Goal: Task Accomplishment & Management: Use online tool/utility

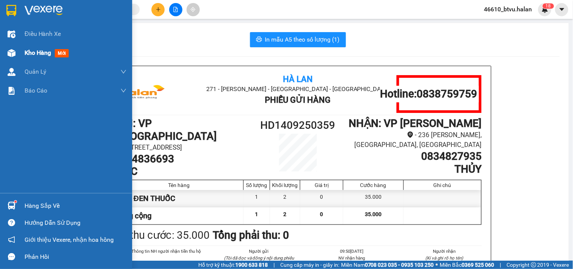
click at [6, 55] on div at bounding box center [11, 52] width 13 height 13
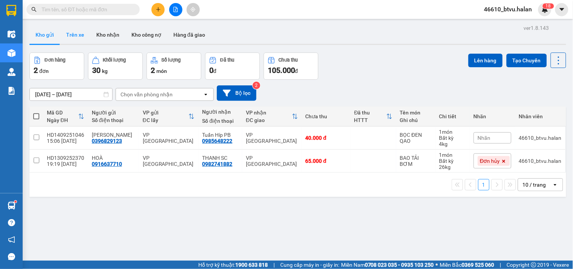
click at [74, 42] on button "Trên xe" at bounding box center [75, 35] width 30 height 18
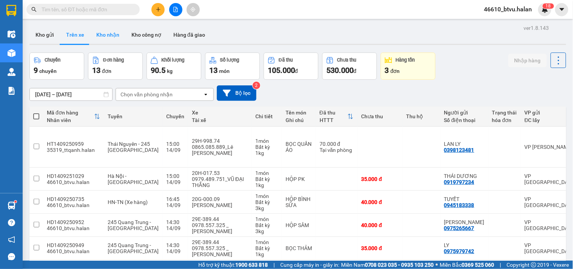
click at [123, 34] on button "Kho nhận" at bounding box center [107, 35] width 35 height 18
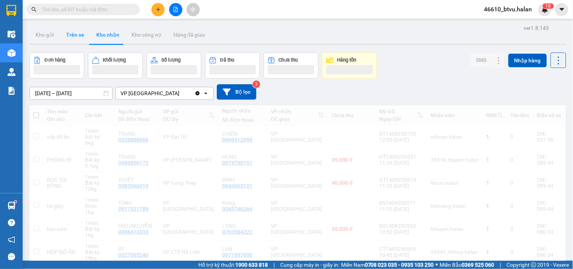
click at [76, 35] on button "Trên xe" at bounding box center [75, 35] width 30 height 18
type input "[DATE] – [DATE]"
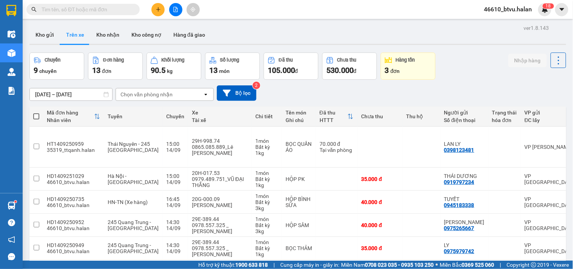
scroll to position [42, 0]
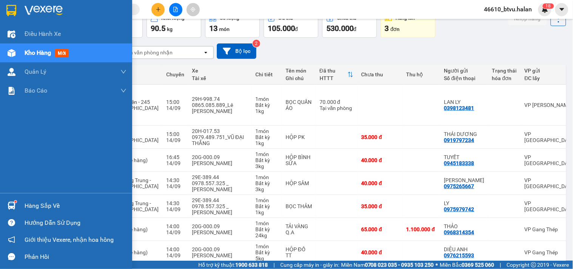
click at [5, 57] on div at bounding box center [11, 52] width 13 height 13
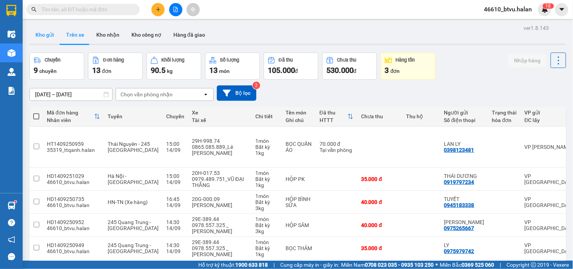
click at [49, 36] on button "Kho gửi" at bounding box center [44, 35] width 31 height 18
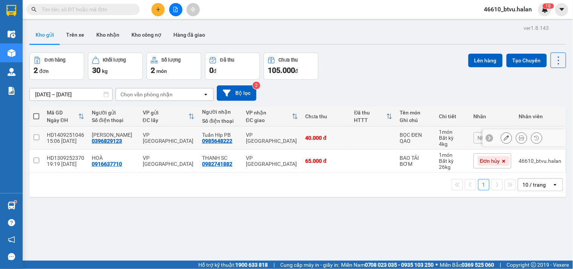
drag, startPoint x: 310, startPoint y: 133, endPoint x: 367, endPoint y: 113, distance: 60.4
click at [310, 133] on td "40.000 đ" at bounding box center [326, 137] width 49 height 23
checkbox input "true"
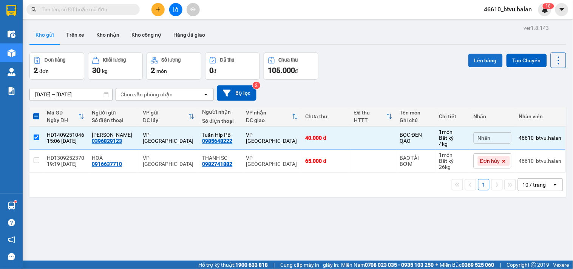
click at [469, 56] on button "Lên hàng" at bounding box center [485, 61] width 34 height 14
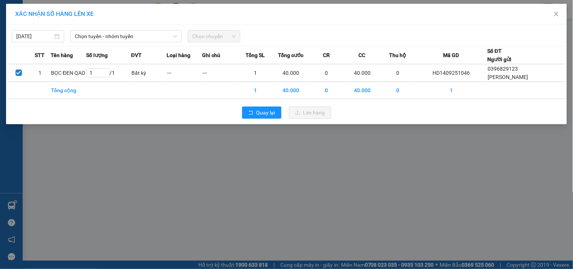
drag, startPoint x: 148, startPoint y: 43, endPoint x: 153, endPoint y: 42, distance: 5.4
click at [153, 42] on div "[DATE] Chọn tuyến - nhóm tuyến Chọn chuyến STT Tên hàng Số lượng ĐVT Loại hàng …" at bounding box center [286, 75] width 561 height 100
drag, startPoint x: 154, startPoint y: 42, endPoint x: 163, endPoint y: 40, distance: 9.0
click at [158, 41] on div "Chọn tuyến - nhóm tuyến" at bounding box center [125, 36] width 111 height 12
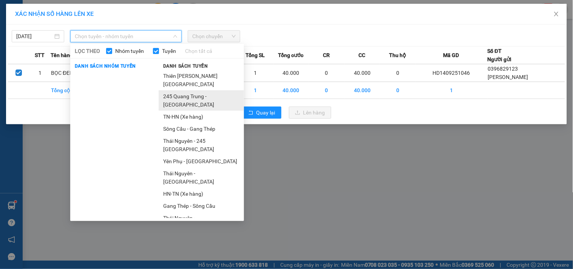
click at [206, 100] on li "245 Quang Trung - [GEOGRAPHIC_DATA]" at bounding box center [201, 100] width 85 height 20
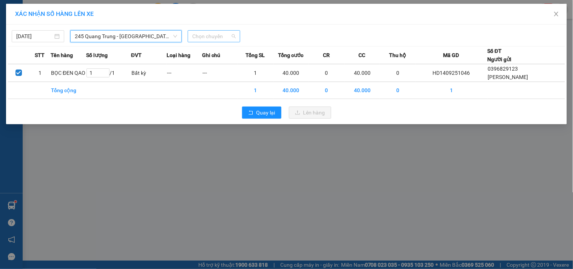
drag, startPoint x: 216, startPoint y: 38, endPoint x: 223, endPoint y: 71, distance: 33.5
click at [217, 38] on span "Chọn chuyến" at bounding box center [213, 36] width 43 height 11
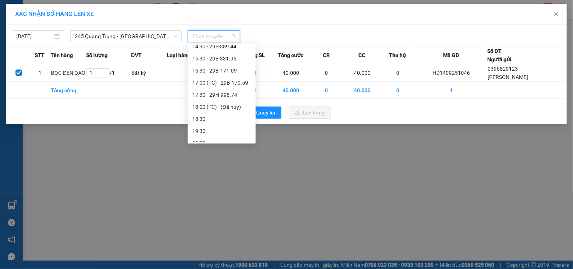
scroll to position [133, 0]
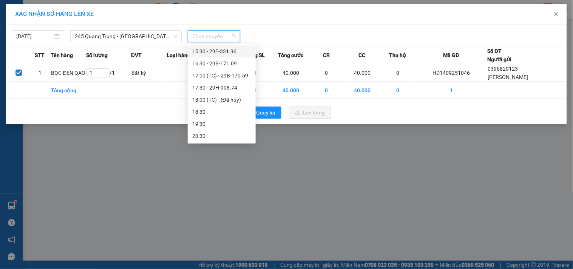
click at [242, 51] on div "15:30 - 29E-331.96" at bounding box center [221, 51] width 59 height 8
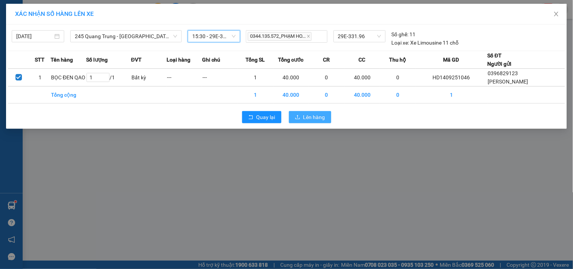
click at [322, 114] on span "Lên hàng" at bounding box center [314, 117] width 22 height 8
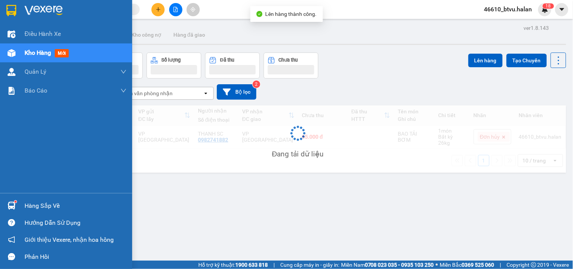
click at [6, 209] on div at bounding box center [11, 205] width 13 height 13
